Goal: Task Accomplishment & Management: Complete application form

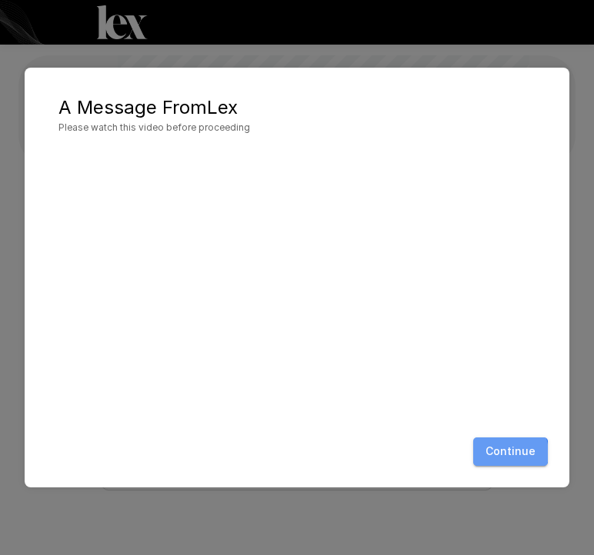
click at [504, 453] on button "Continue" at bounding box center [510, 452] width 75 height 28
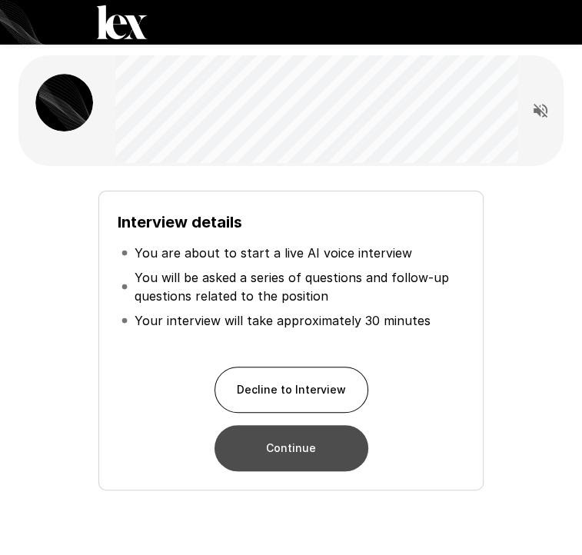
click at [317, 446] on button "Continue" at bounding box center [292, 448] width 154 height 46
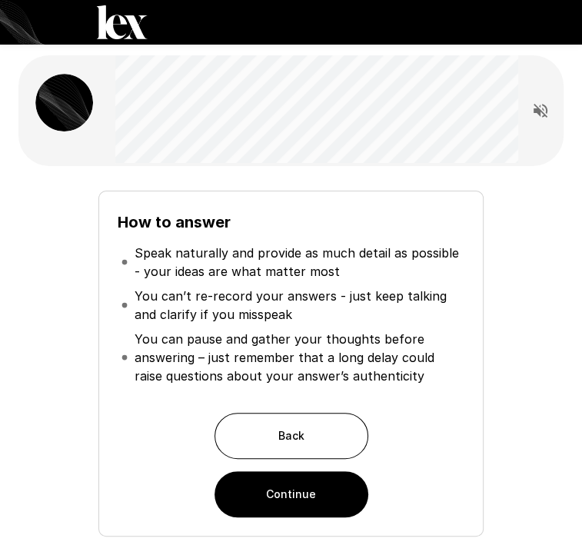
scroll to position [12, 0]
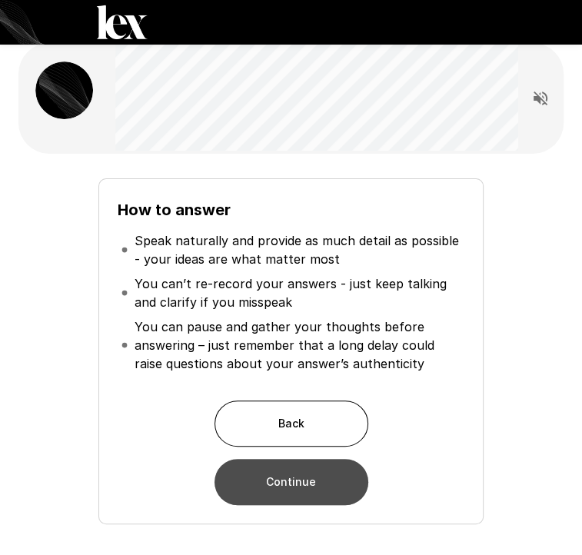
click at [293, 492] on button "Continue" at bounding box center [292, 482] width 154 height 46
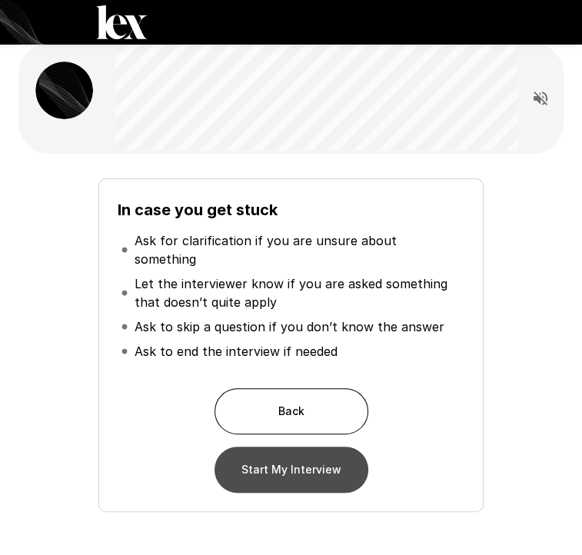
click at [317, 448] on button "Start My Interview" at bounding box center [292, 470] width 154 height 46
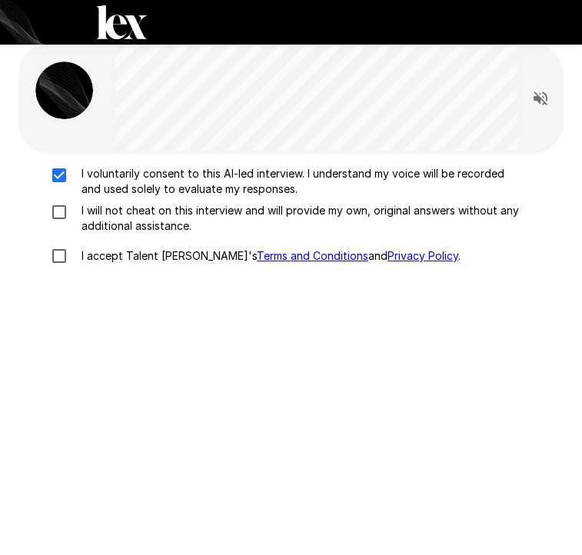
click at [58, 225] on label "I will not cheat on this interview and will provide my own, original answers wi…" at bounding box center [282, 218] width 478 height 31
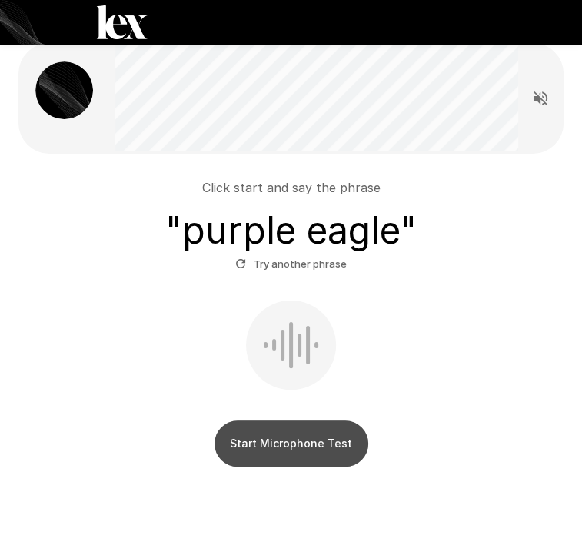
click at [281, 439] on button "Start Microphone Test" at bounding box center [292, 444] width 154 height 46
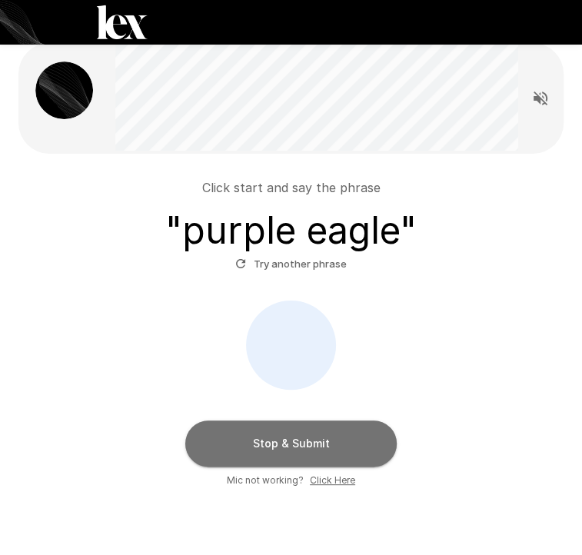
click at [281, 439] on button "Stop & Submit" at bounding box center [290, 444] width 211 height 46
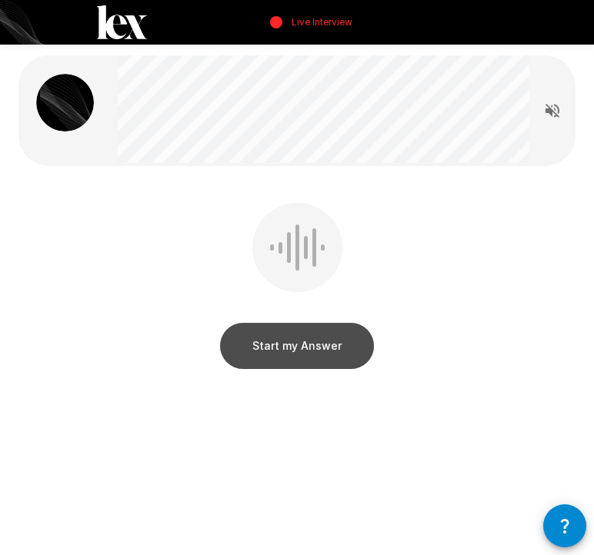
click at [311, 342] on button "Start my Answer" at bounding box center [297, 346] width 154 height 46
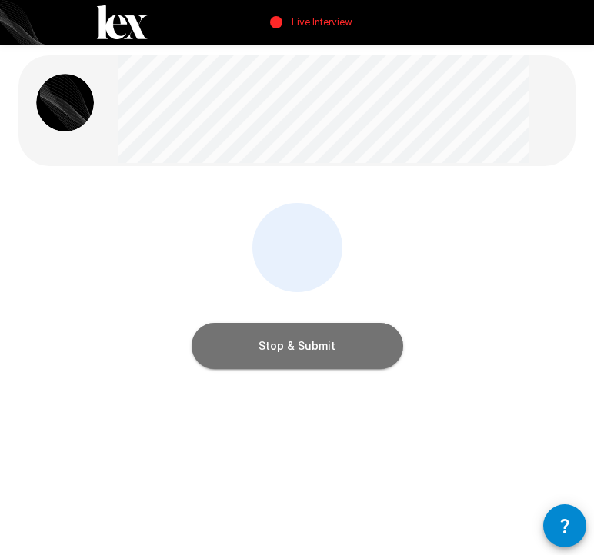
click at [311, 342] on button "Stop & Submit" at bounding box center [296, 346] width 211 height 46
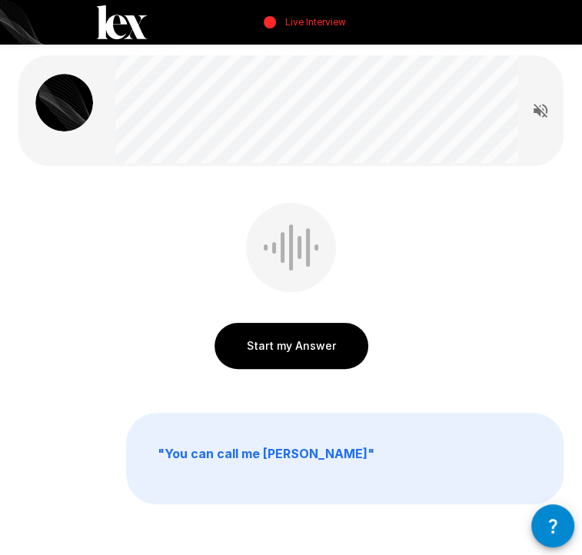
click at [335, 345] on button "Start my Answer" at bounding box center [292, 346] width 154 height 46
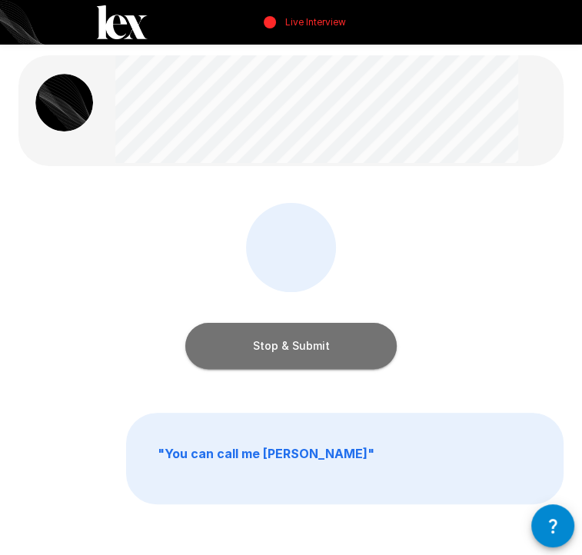
click at [335, 345] on button "Stop & Submit" at bounding box center [290, 346] width 211 height 46
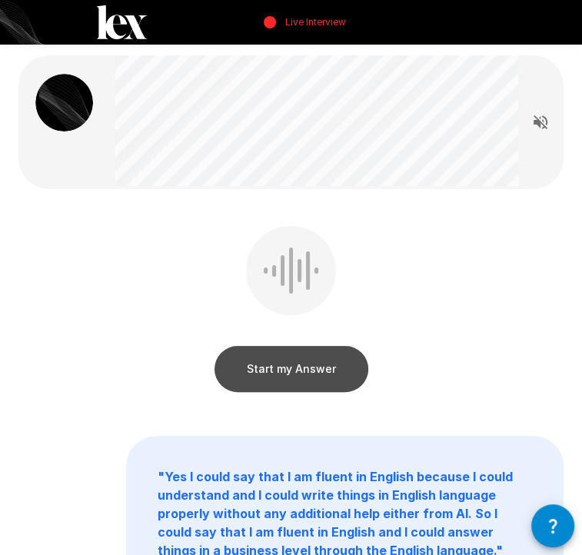
click at [315, 358] on button "Start my Answer" at bounding box center [292, 369] width 154 height 46
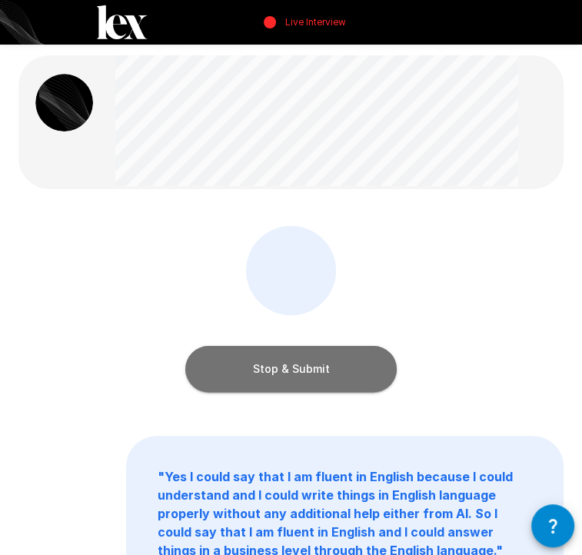
click at [315, 358] on button "Stop & Submit" at bounding box center [290, 369] width 211 height 46
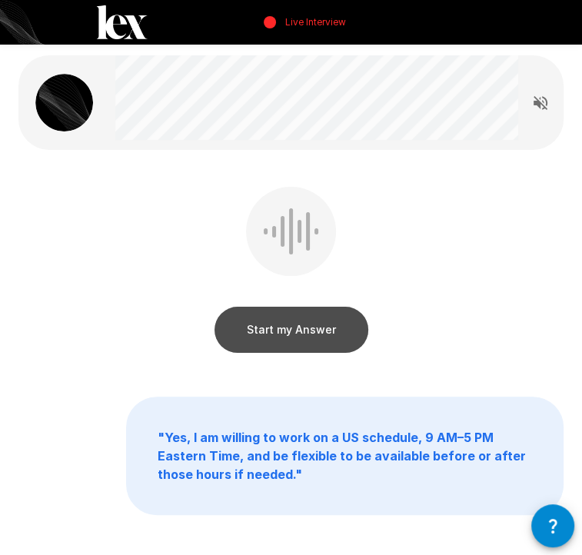
click at [323, 328] on button "Start my Answer" at bounding box center [292, 330] width 154 height 46
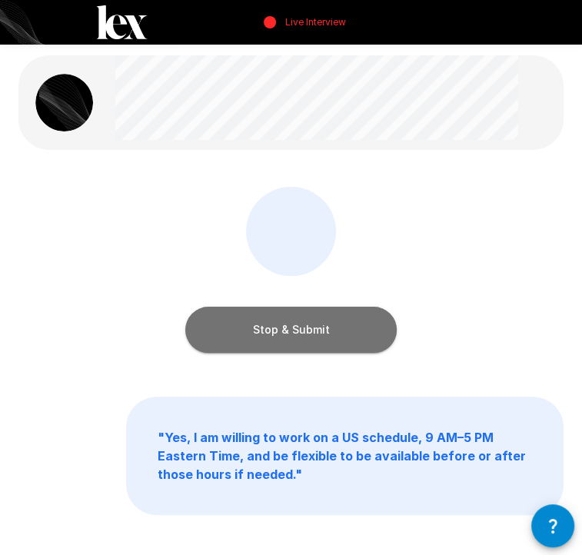
click at [323, 328] on button "Stop & Submit" at bounding box center [290, 330] width 211 height 46
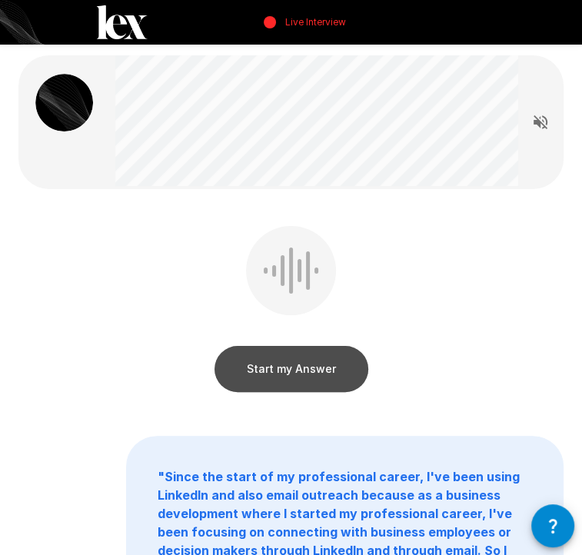
click at [301, 374] on button "Start my Answer" at bounding box center [292, 369] width 154 height 46
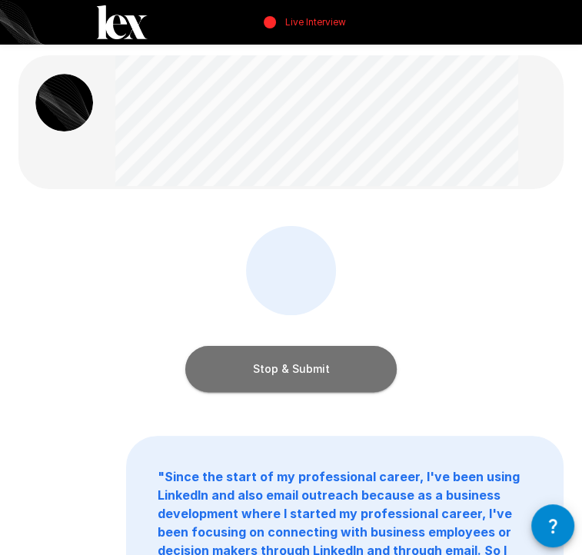
click at [301, 374] on button "Stop & Submit" at bounding box center [290, 369] width 211 height 46
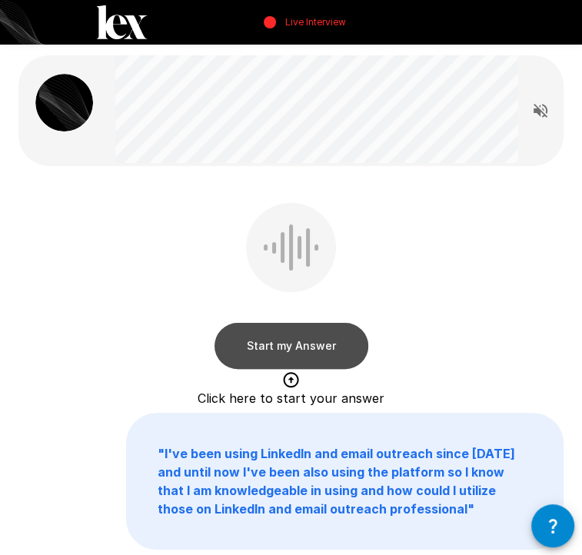
click at [335, 341] on button "Start my Answer" at bounding box center [292, 346] width 154 height 46
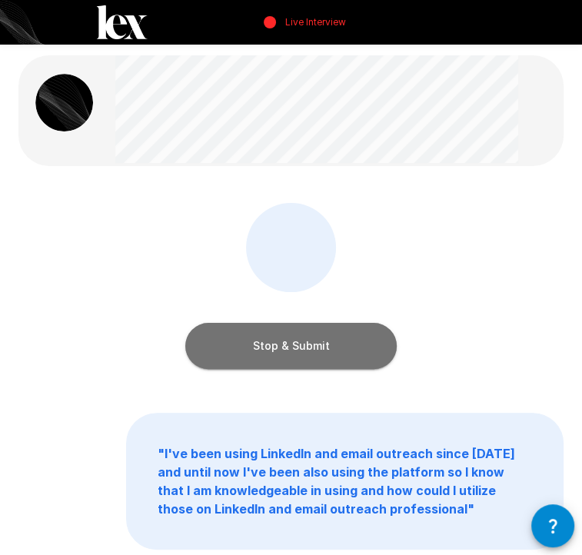
click at [335, 341] on button "Stop & Submit" at bounding box center [290, 346] width 211 height 46
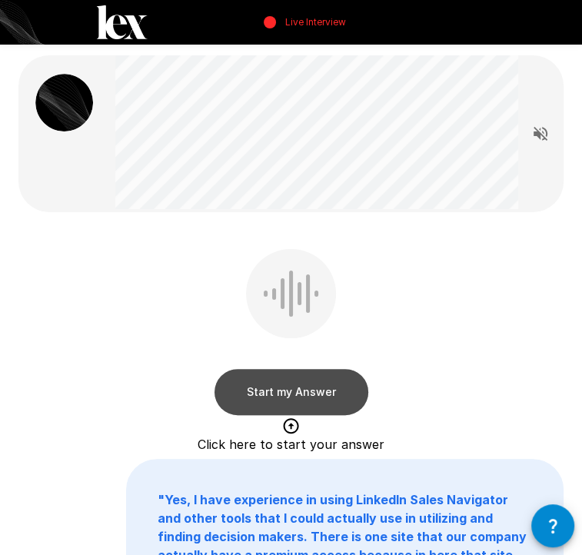
click at [322, 385] on button "Start my Answer" at bounding box center [292, 392] width 154 height 46
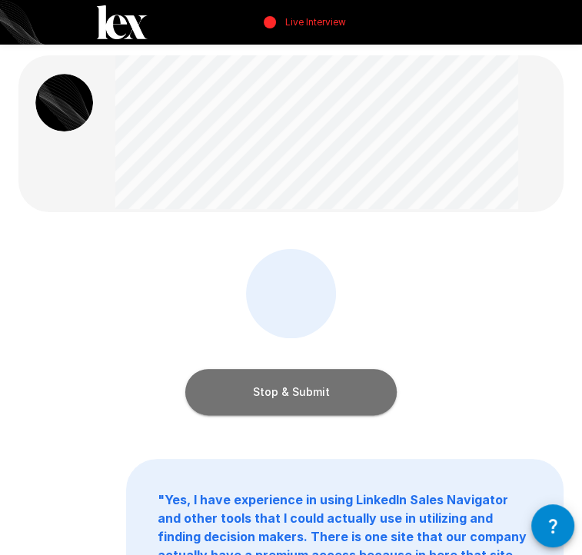
click at [322, 385] on button "Stop & Submit" at bounding box center [290, 392] width 211 height 46
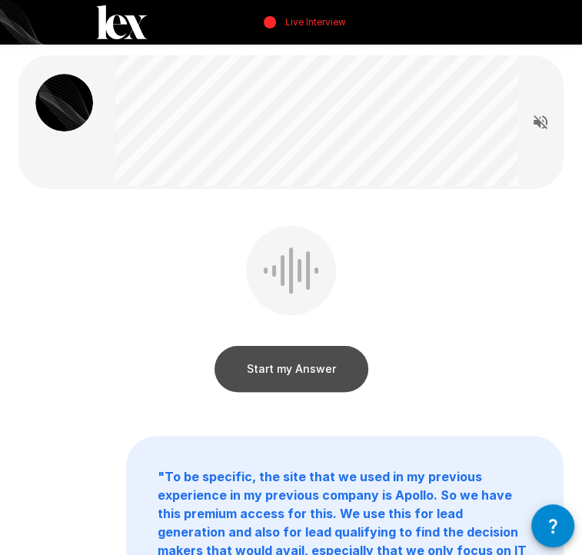
click at [319, 366] on button "Start my Answer" at bounding box center [292, 369] width 154 height 46
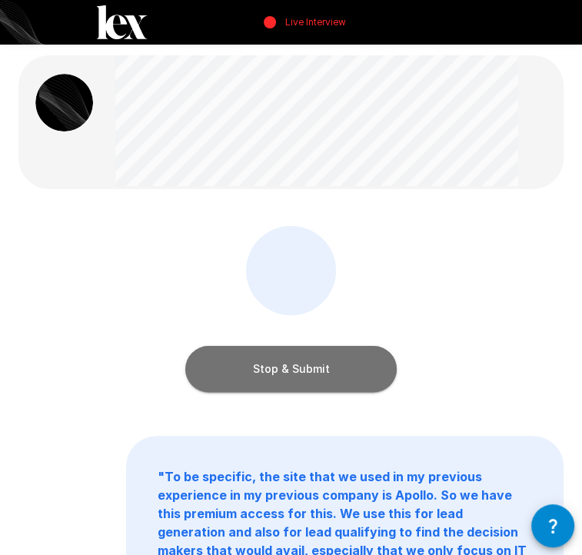
click at [319, 366] on button "Stop & Submit" at bounding box center [290, 369] width 211 height 46
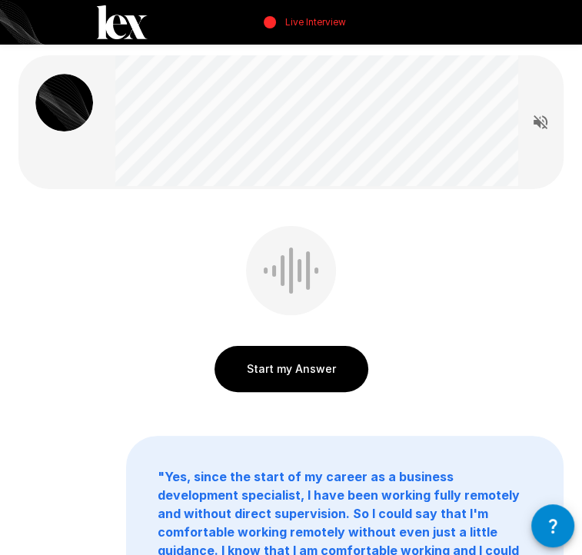
click at [582, 411] on html "Live Interview Start my Answer " Yes, since the start of my career as a busines…" at bounding box center [291, 277] width 582 height 555
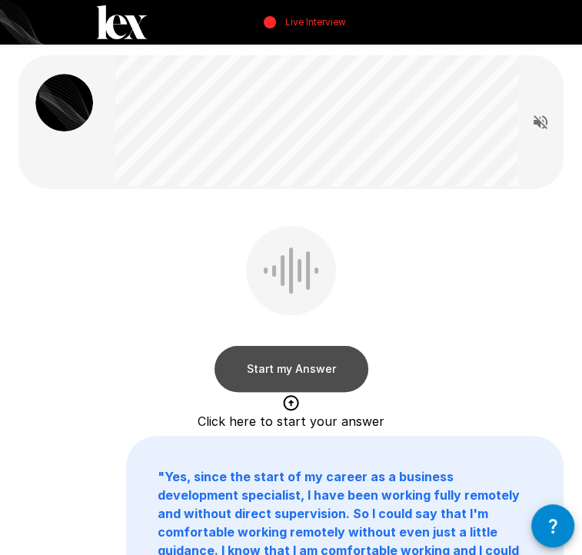
click at [337, 361] on button "Start my Answer" at bounding box center [292, 369] width 154 height 46
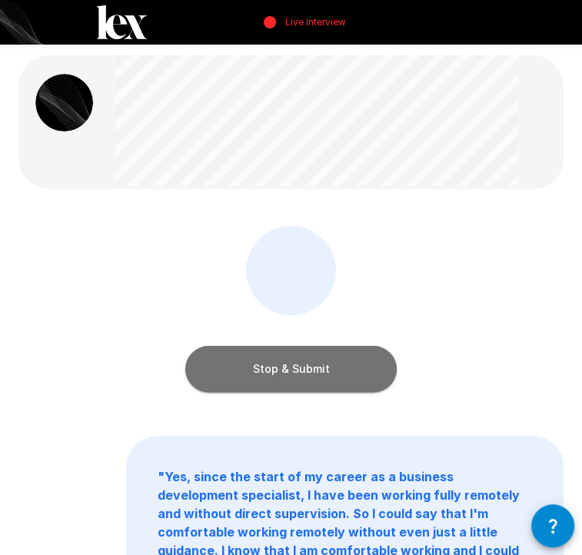
click at [337, 361] on button "Stop & Submit" at bounding box center [290, 369] width 211 height 46
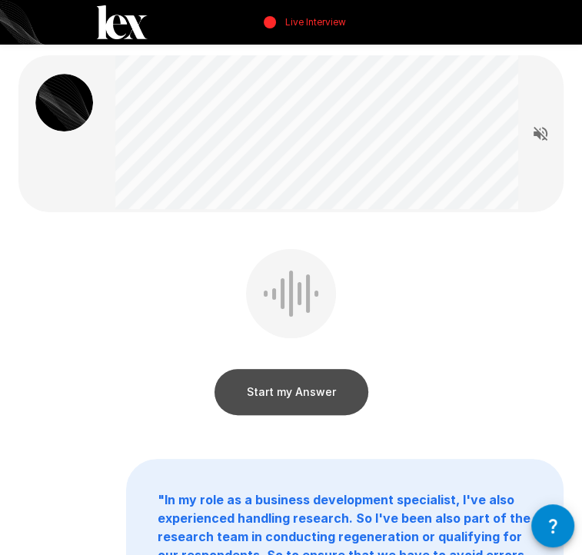
click at [310, 388] on button "Start my Answer" at bounding box center [292, 392] width 154 height 46
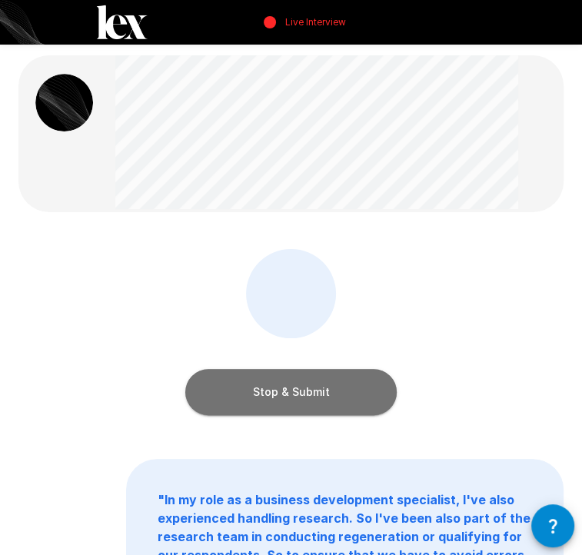
click at [310, 388] on button "Stop & Submit" at bounding box center [290, 392] width 211 height 46
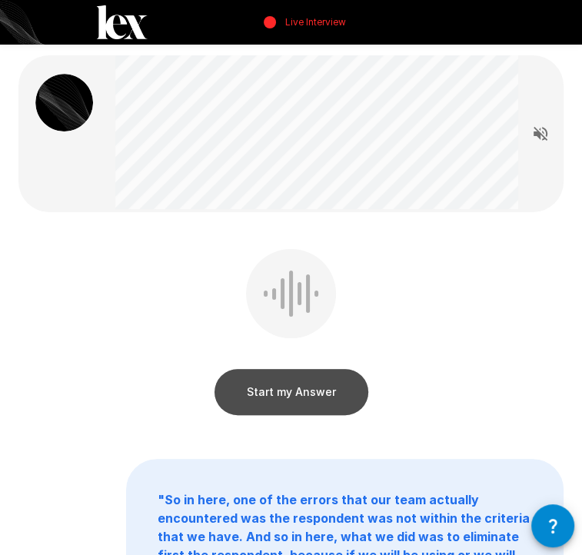
click at [324, 390] on button "Start my Answer" at bounding box center [292, 392] width 154 height 46
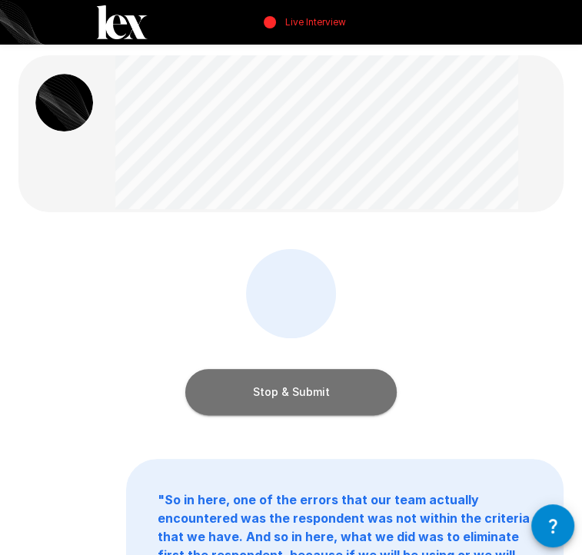
click at [324, 390] on button "Stop & Submit" at bounding box center [290, 392] width 211 height 46
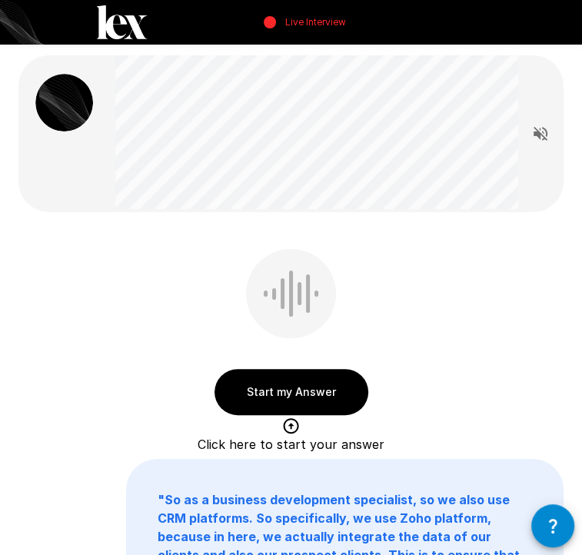
click at [259, 371] on button "Start my Answer" at bounding box center [292, 392] width 154 height 46
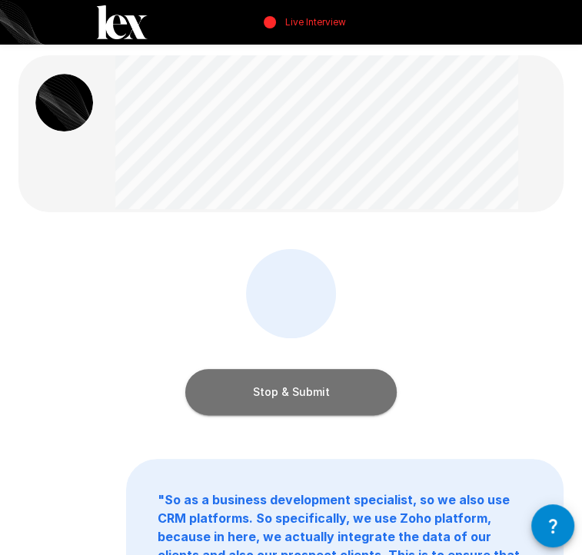
click at [259, 371] on button "Stop & Submit" at bounding box center [290, 392] width 211 height 46
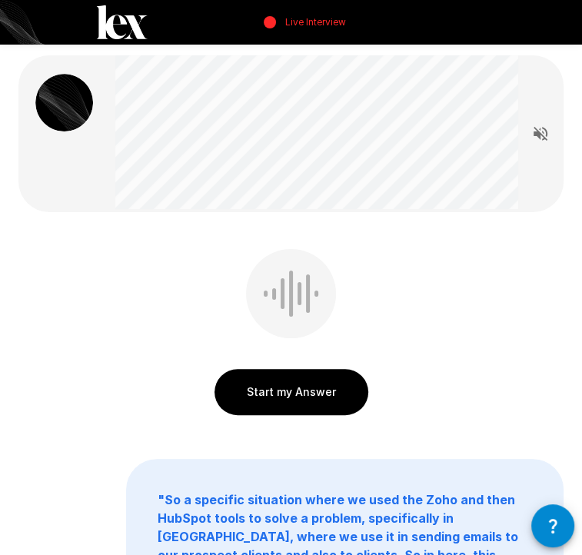
click at [321, 406] on button "Start my Answer" at bounding box center [292, 392] width 154 height 46
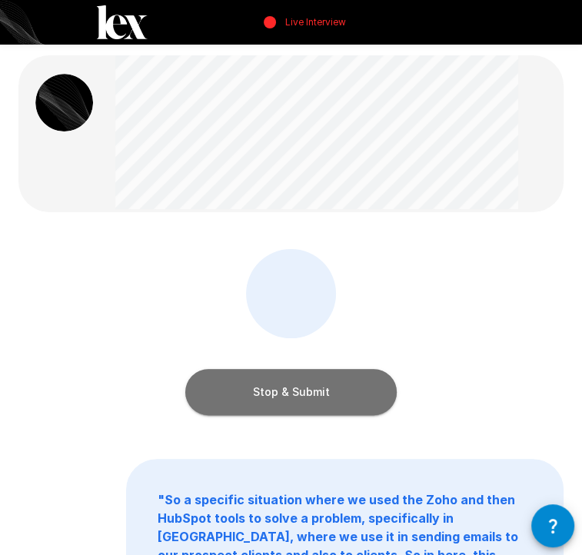
click at [289, 388] on button "Stop & Submit" at bounding box center [290, 392] width 211 height 46
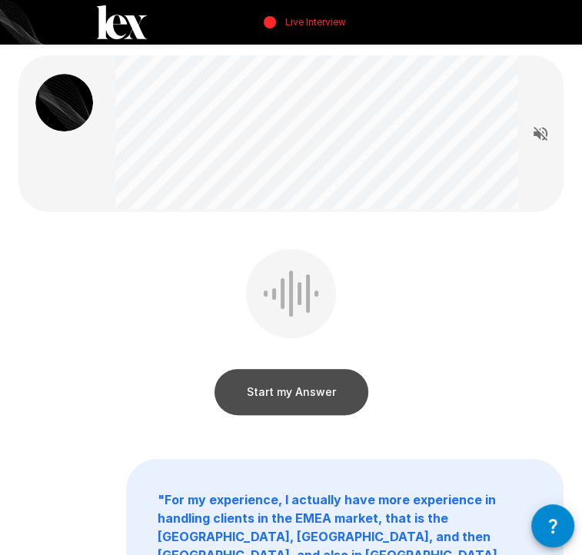
click at [295, 385] on button "Start my Answer" at bounding box center [292, 392] width 154 height 46
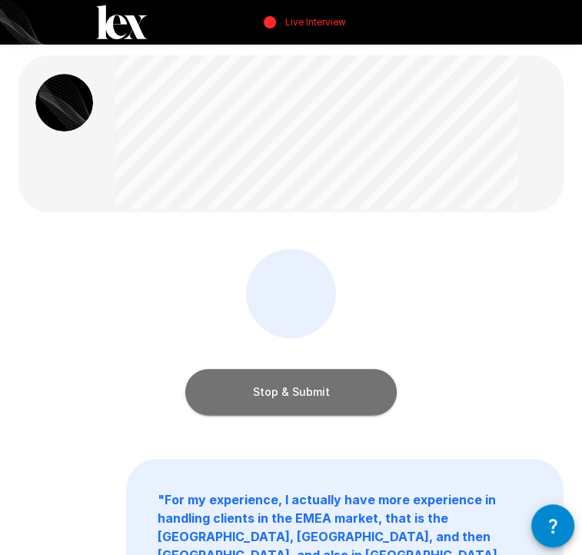
click at [295, 385] on button "Stop & Submit" at bounding box center [290, 392] width 211 height 46
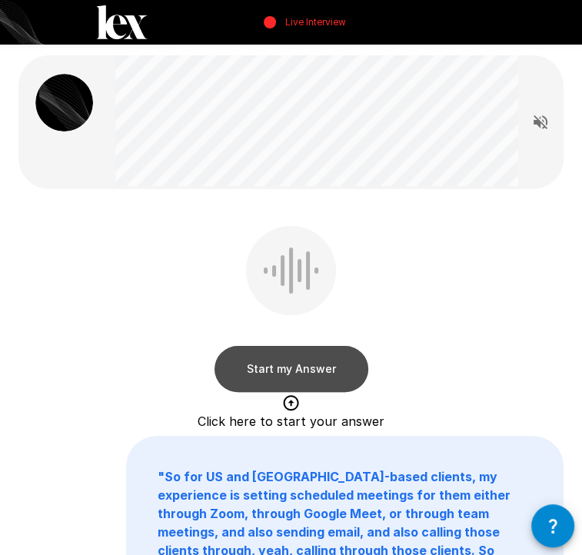
click at [334, 376] on button "Start my Answer" at bounding box center [292, 369] width 154 height 46
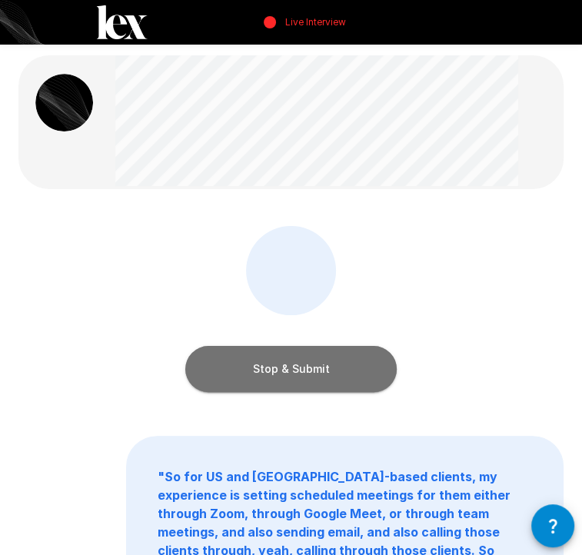
click at [334, 376] on button "Stop & Submit" at bounding box center [290, 369] width 211 height 46
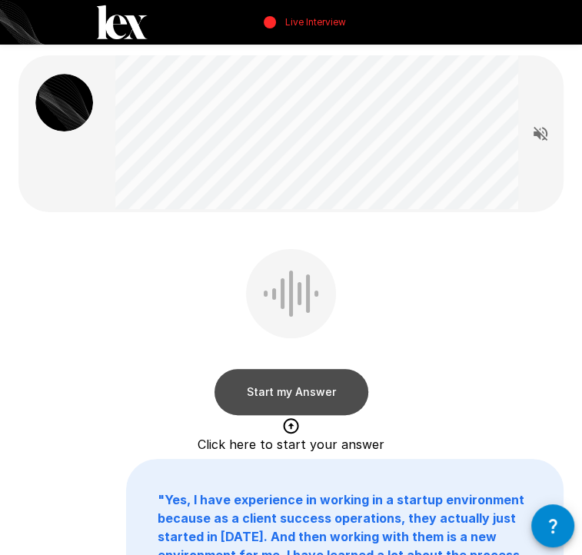
click at [277, 392] on button "Start my Answer" at bounding box center [292, 392] width 154 height 46
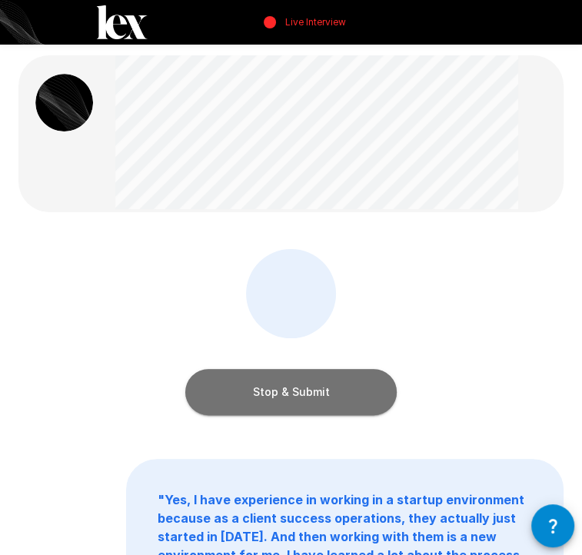
click at [228, 388] on button "Stop & Submit" at bounding box center [290, 392] width 211 height 46
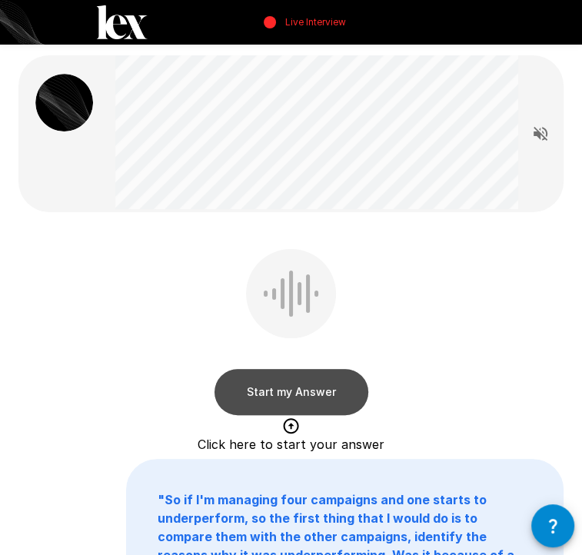
click at [300, 391] on button "Start my Answer" at bounding box center [292, 392] width 154 height 46
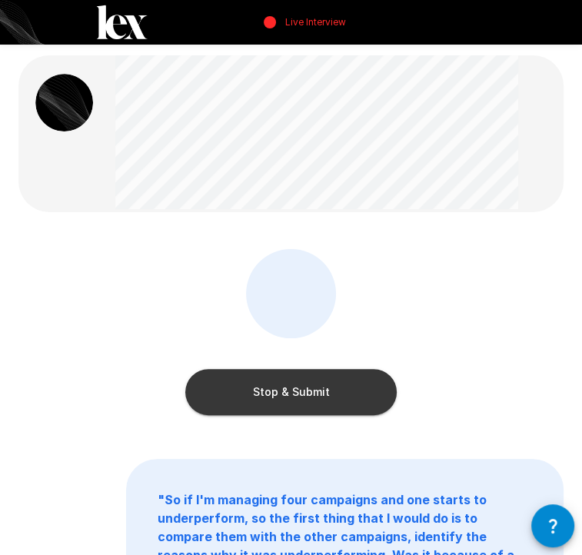
click at [274, 367] on div "Stop & Submit" at bounding box center [290, 376] width 211 height 77
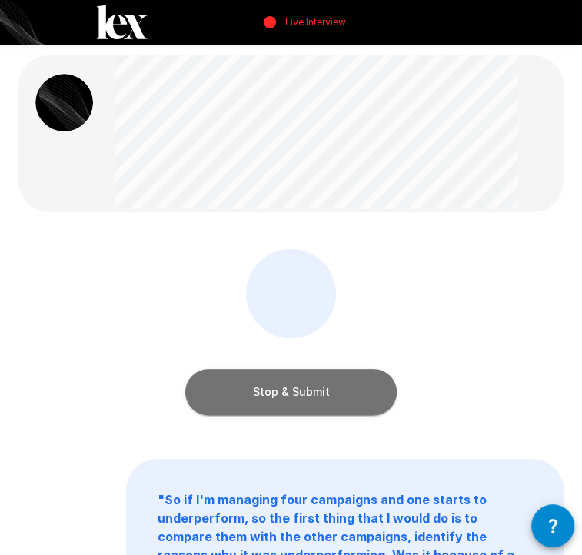
click at [280, 406] on button "Stop & Submit" at bounding box center [290, 392] width 211 height 46
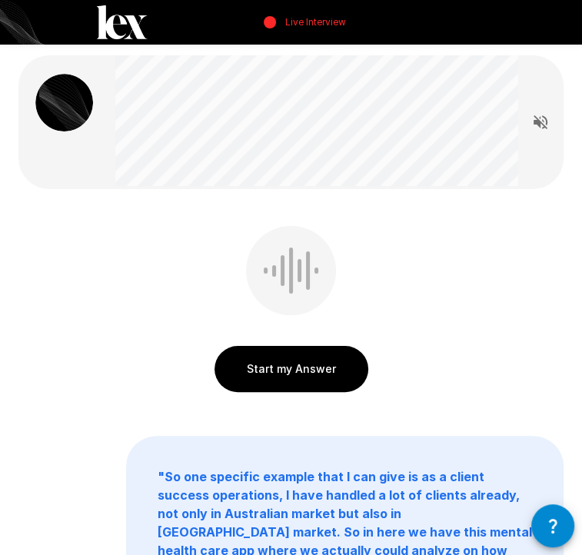
click at [306, 359] on button "Start my Answer" at bounding box center [292, 369] width 154 height 46
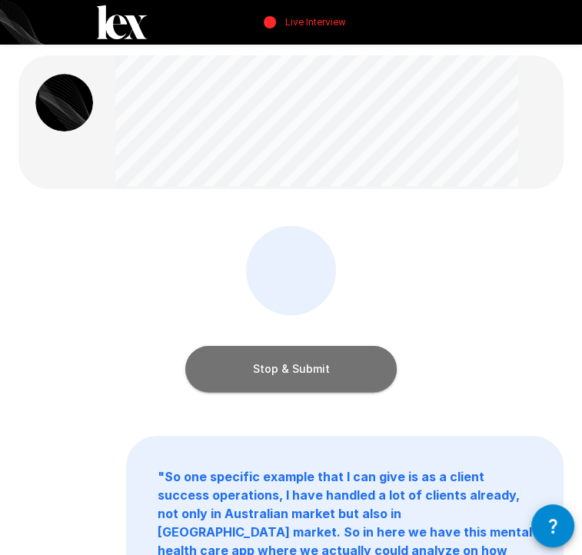
click at [305, 366] on button "Stop & Submit" at bounding box center [290, 369] width 211 height 46
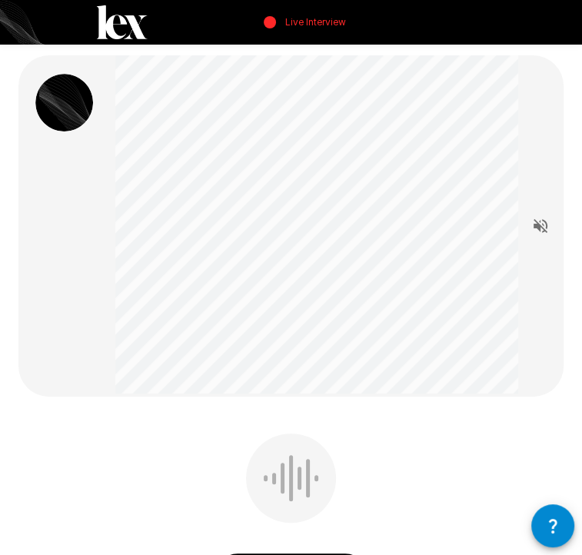
click at [314, 476] on div at bounding box center [291, 478] width 90 height 89
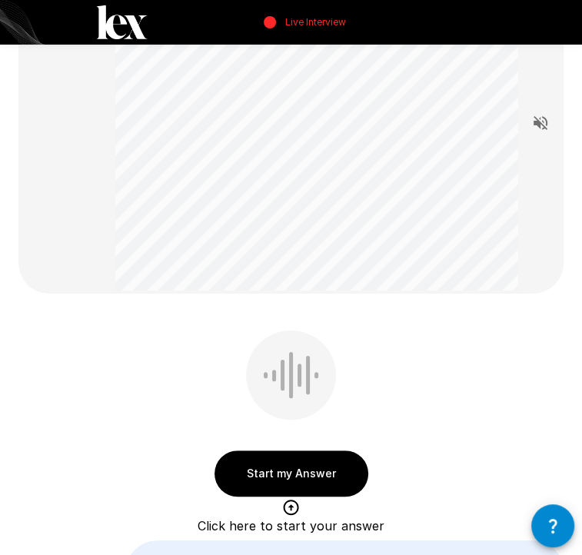
click at [341, 477] on button "Start my Answer" at bounding box center [292, 474] width 154 height 46
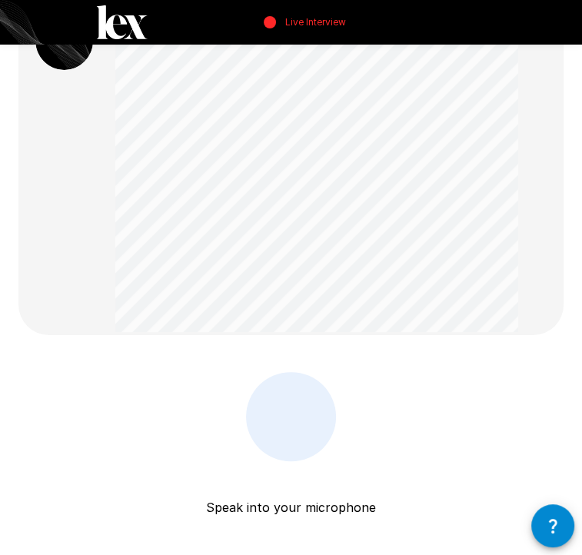
scroll to position [52, 0]
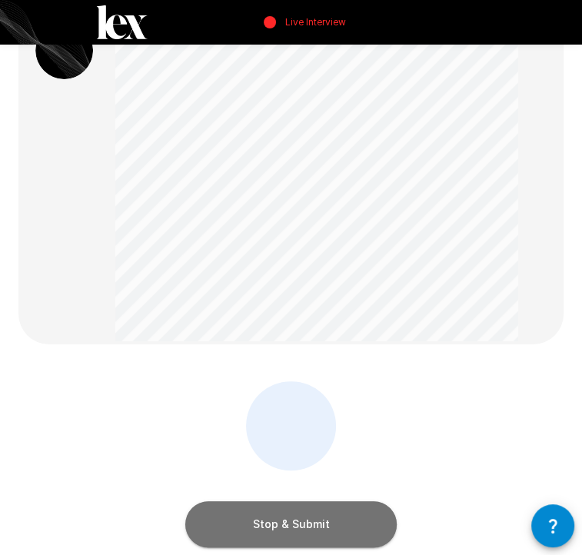
click at [339, 511] on button "Stop & Submit" at bounding box center [290, 524] width 211 height 46
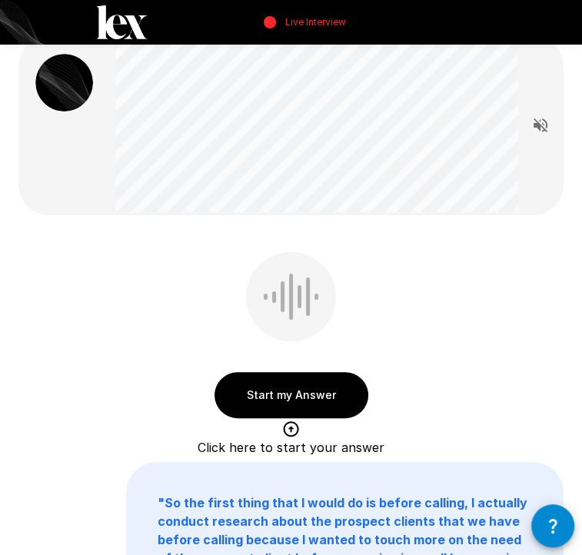
scroll to position [18, 0]
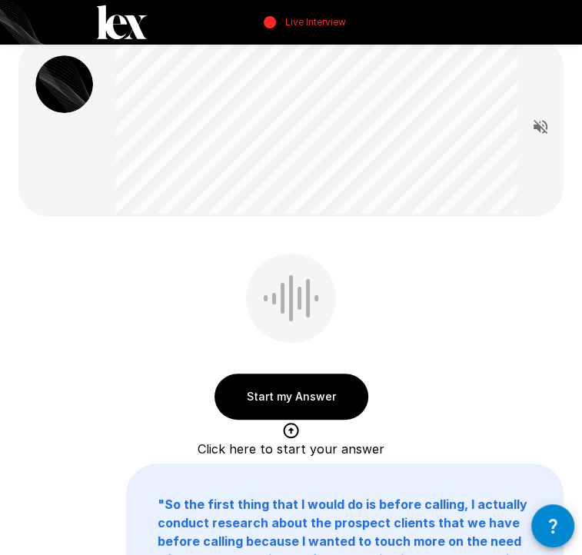
click at [331, 398] on button "Start my Answer" at bounding box center [292, 397] width 154 height 46
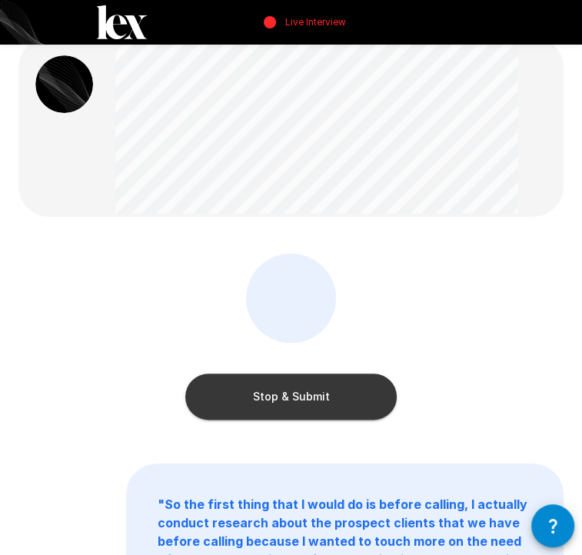
click at [331, 398] on button "Stop & Submit" at bounding box center [290, 397] width 211 height 46
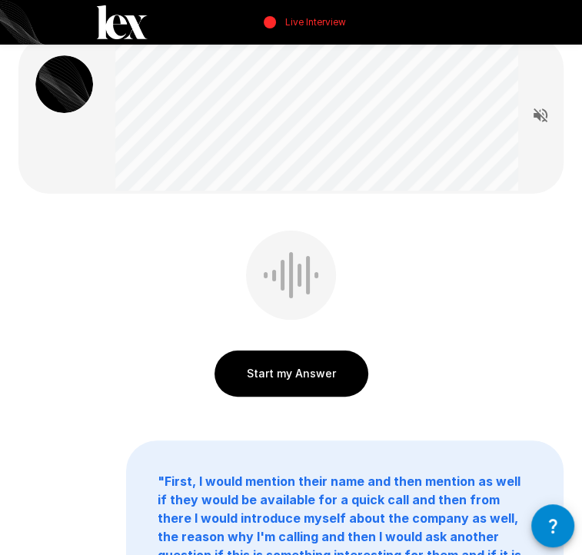
scroll to position [0, 0]
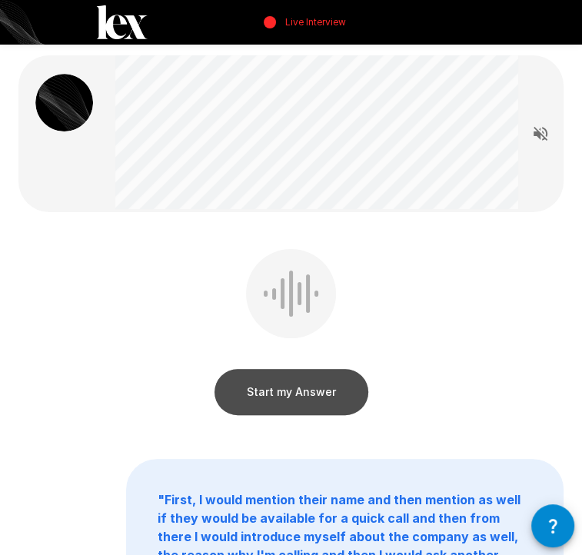
click at [284, 405] on button "Start my Answer" at bounding box center [292, 392] width 154 height 46
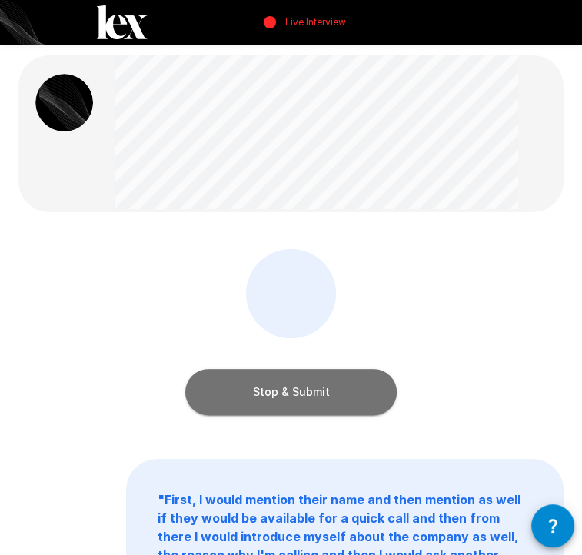
click at [284, 405] on button "Stop & Submit" at bounding box center [290, 392] width 211 height 46
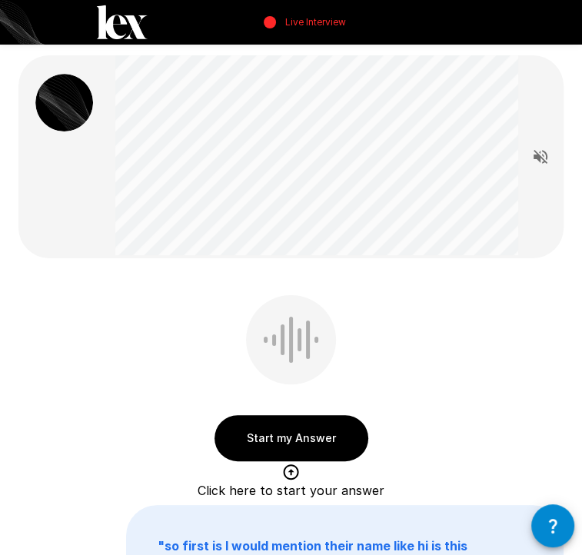
click at [300, 441] on button "Start my Answer" at bounding box center [292, 438] width 154 height 46
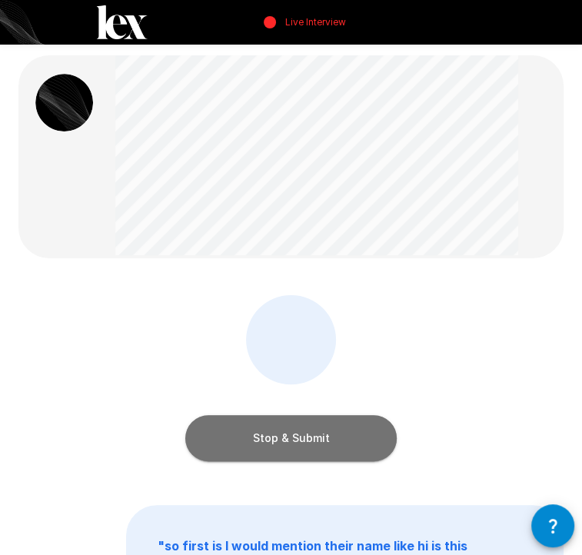
click at [253, 425] on button "Stop & Submit" at bounding box center [290, 438] width 211 height 46
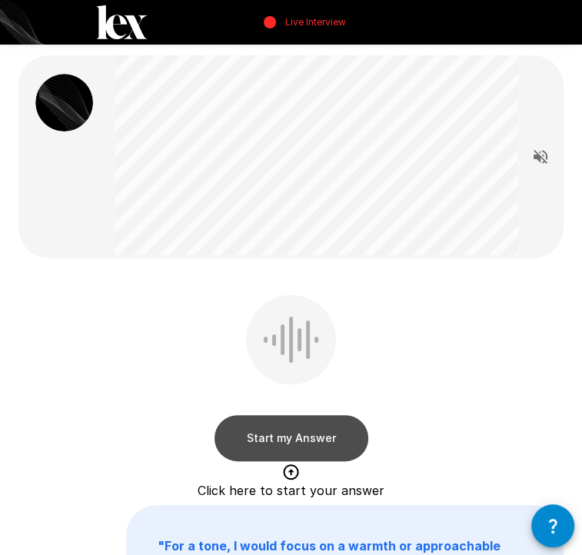
click at [313, 430] on button "Start my Answer" at bounding box center [292, 438] width 154 height 46
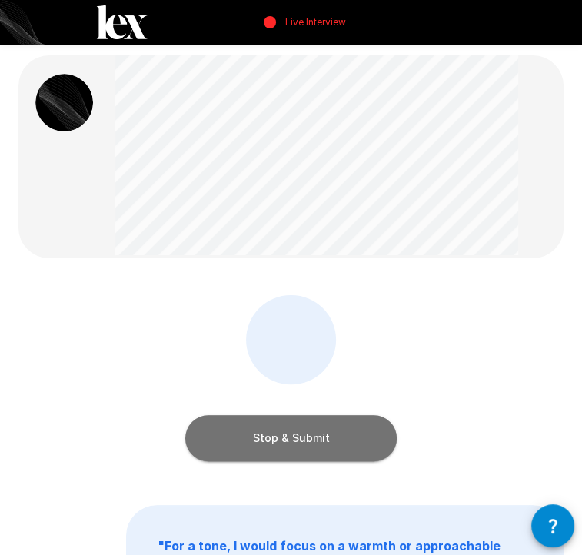
click at [313, 430] on button "Stop & Submit" at bounding box center [290, 438] width 211 height 46
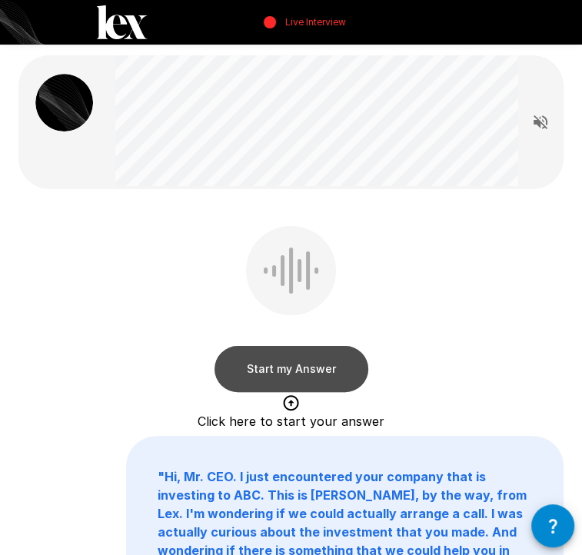
click at [332, 383] on button "Start my Answer" at bounding box center [292, 369] width 154 height 46
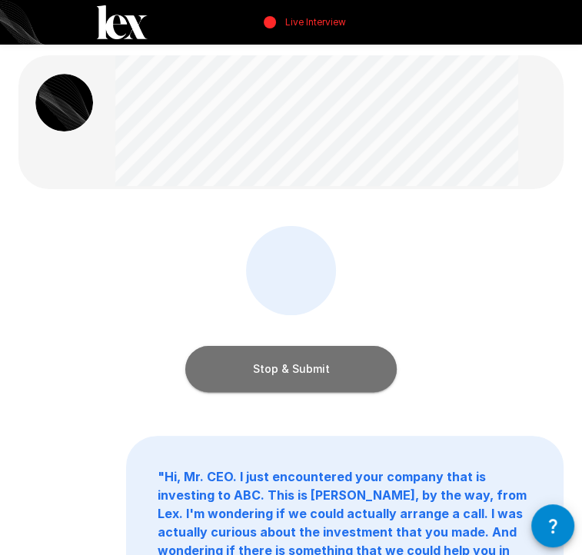
click at [332, 383] on button "Stop & Submit" at bounding box center [290, 369] width 211 height 46
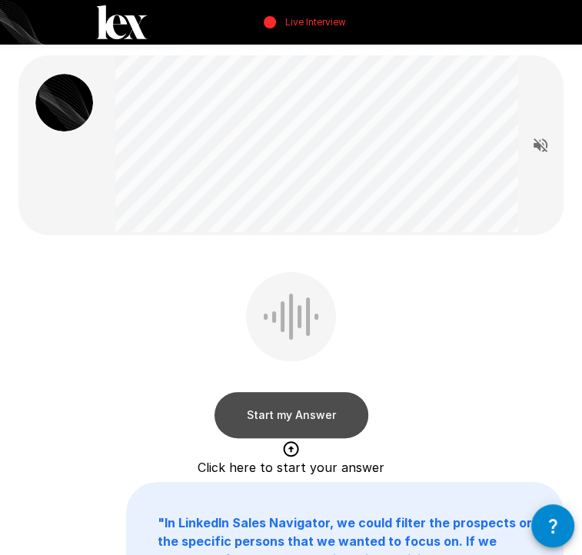
click at [278, 431] on button "Start my Answer" at bounding box center [292, 415] width 154 height 46
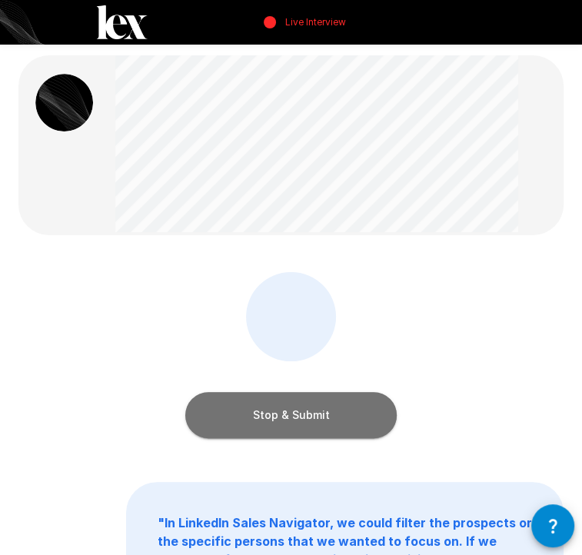
click at [278, 431] on button "Stop & Submit" at bounding box center [290, 415] width 211 height 46
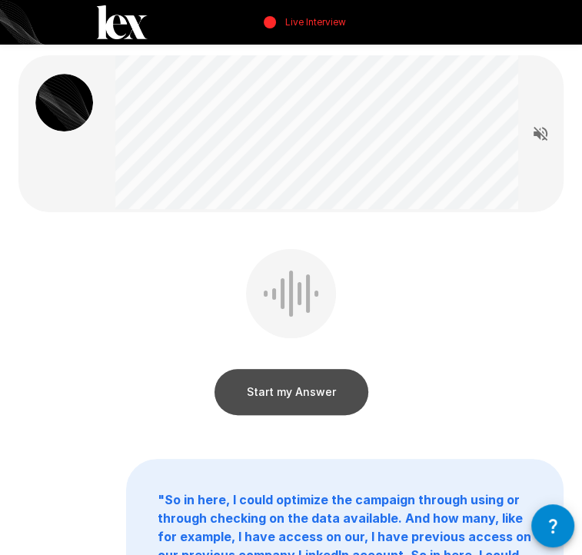
click at [298, 401] on button "Start my Answer" at bounding box center [292, 392] width 154 height 46
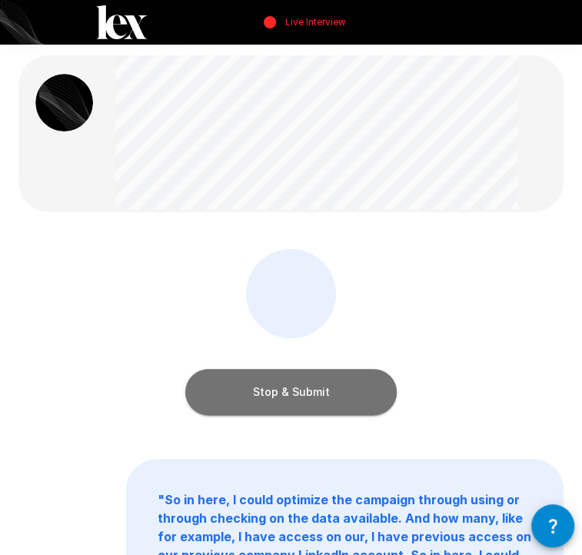
click at [298, 401] on button "Stop & Submit" at bounding box center [290, 392] width 211 height 46
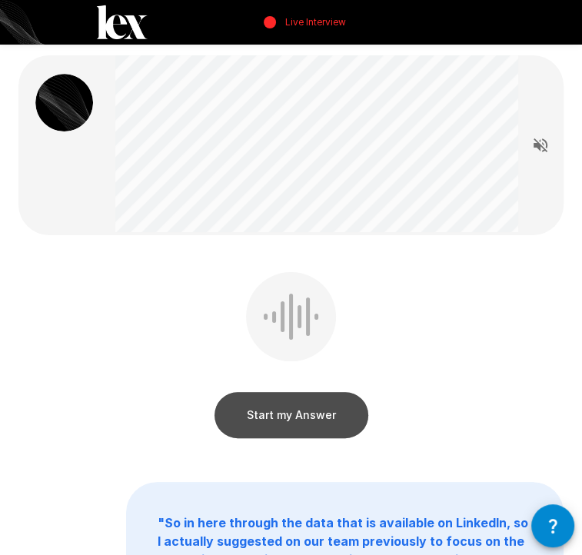
click at [265, 411] on button "Start my Answer" at bounding box center [292, 415] width 154 height 46
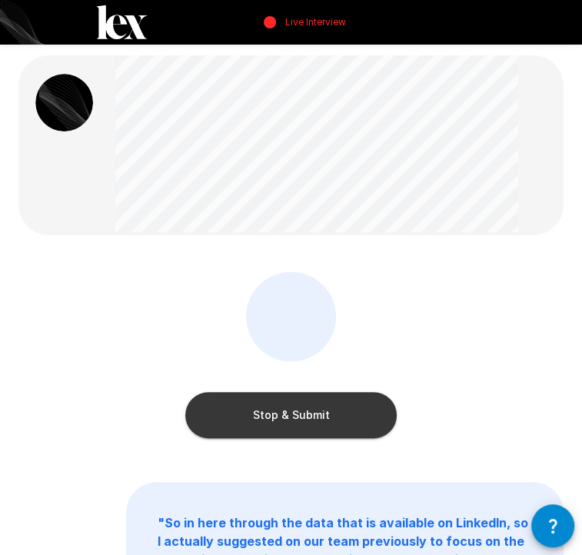
click at [265, 411] on button "Stop & Submit" at bounding box center [290, 415] width 211 height 46
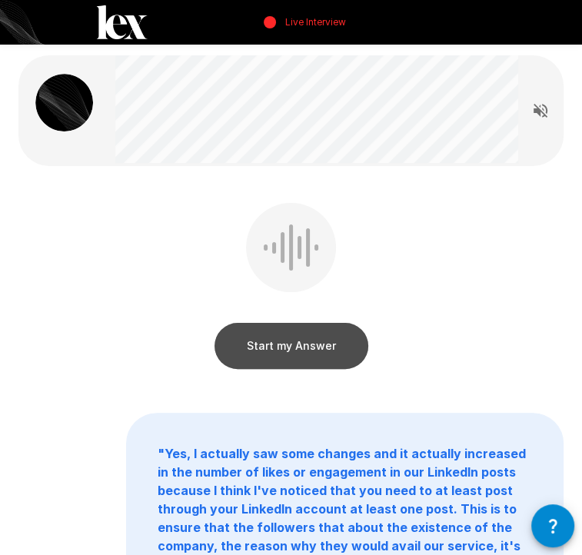
click at [268, 348] on button "Start my Answer" at bounding box center [292, 346] width 154 height 46
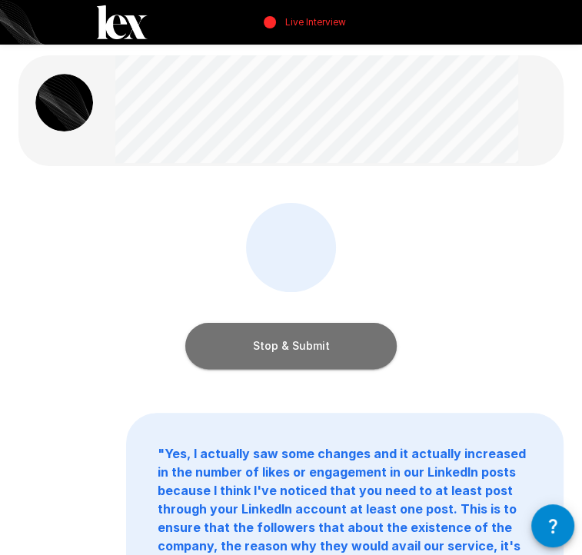
click at [268, 348] on button "Stop & Submit" at bounding box center [290, 346] width 211 height 46
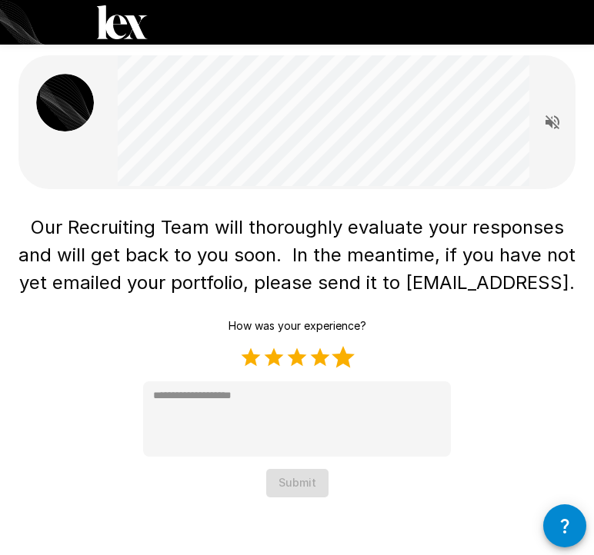
click at [341, 358] on label "5 Stars" at bounding box center [342, 357] width 23 height 23
type textarea "*"
click at [308, 481] on button "Submit" at bounding box center [297, 483] width 62 height 28
